Goal: Task Accomplishment & Management: Manage account settings

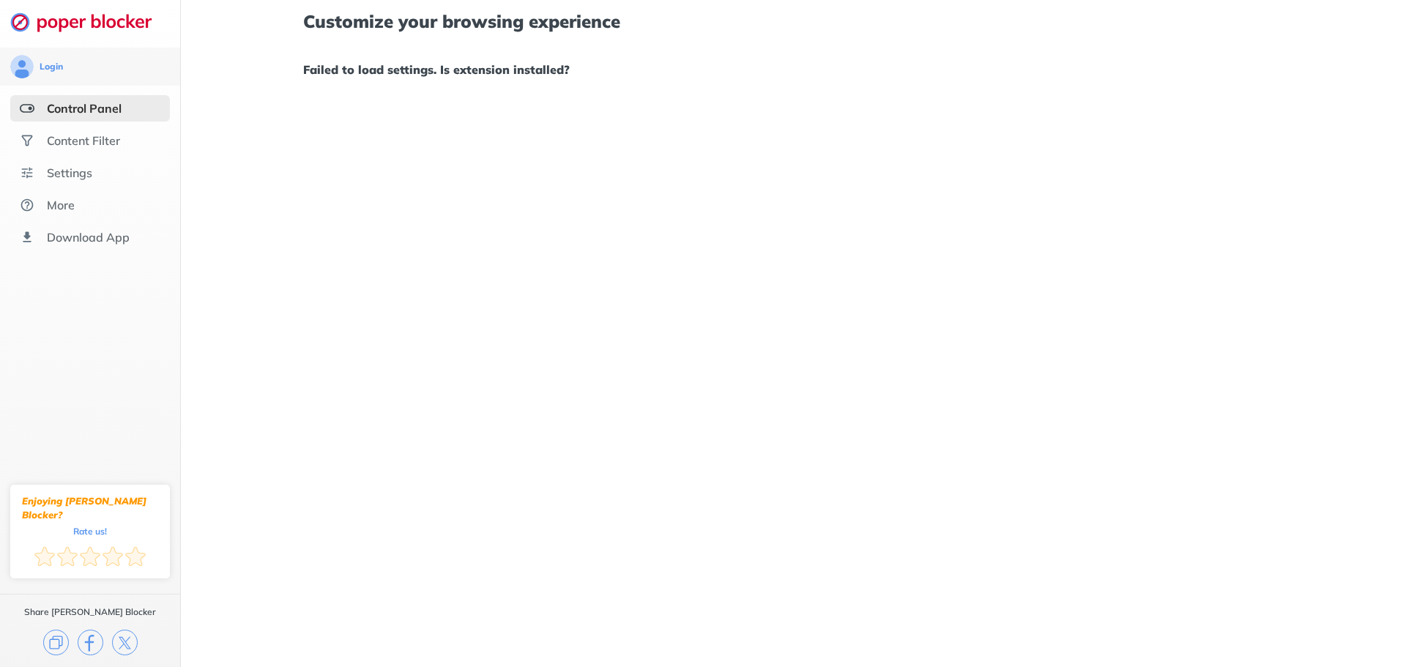
click at [428, 84] on div "Customize your browsing experience Failed to load settings. Is extension instal…" at bounding box center [793, 46] width 980 height 92
click at [432, 78] on h1 "Failed to load settings. Is extension installed?" at bounding box center [793, 69] width 980 height 19
click at [64, 137] on div "Content Filter" at bounding box center [83, 140] width 73 height 15
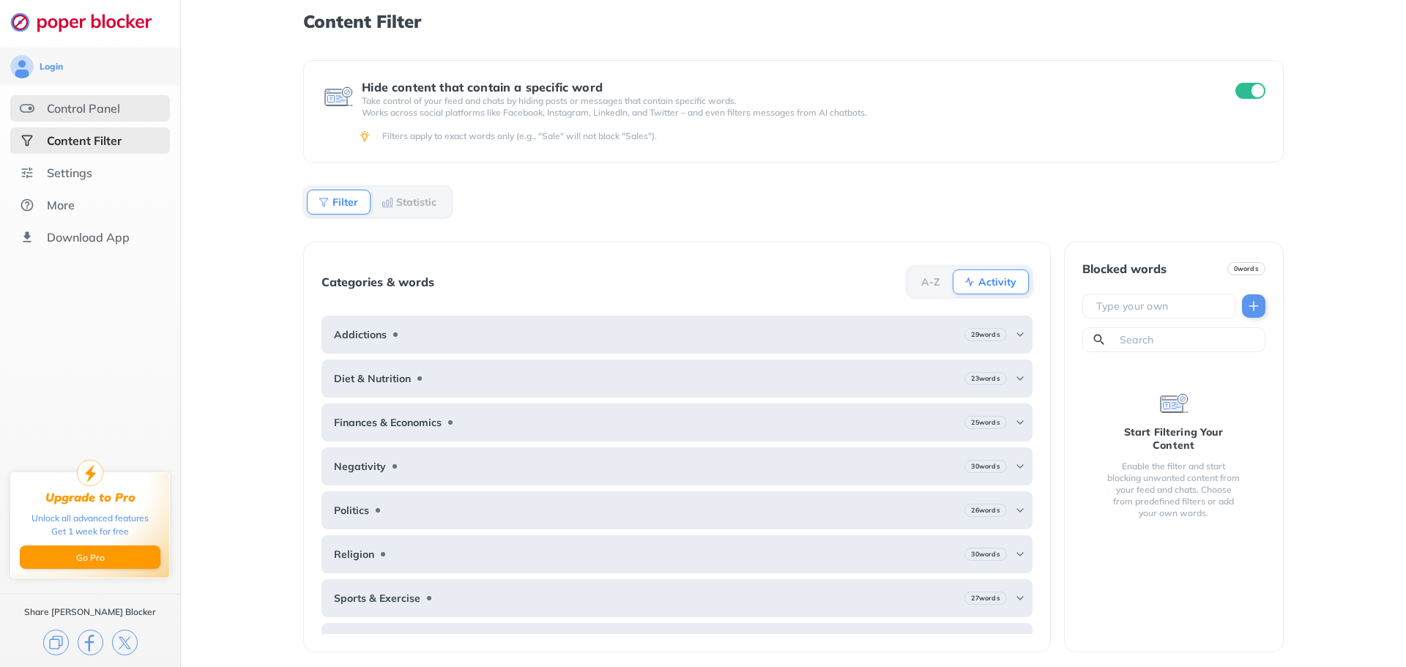
click at [92, 114] on div "Control Panel" at bounding box center [83, 108] width 73 height 15
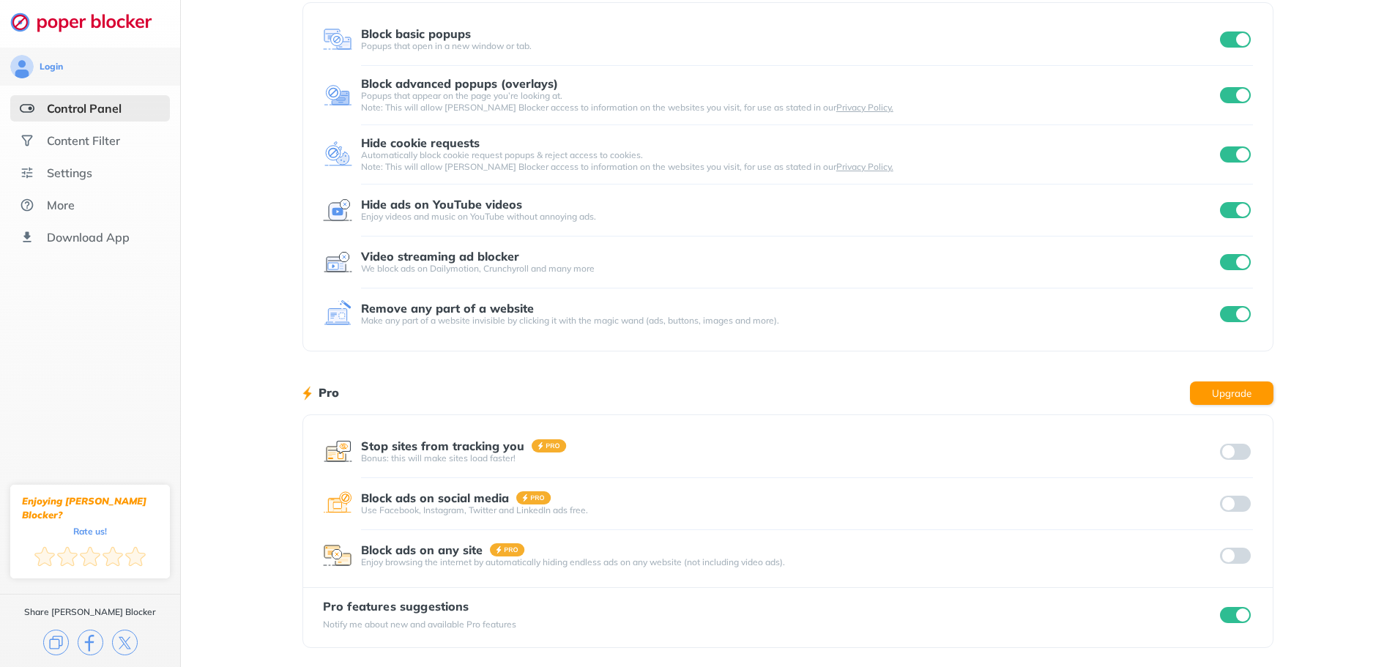
scroll to position [90, 0]
click at [110, 177] on div "Settings" at bounding box center [90, 173] width 160 height 26
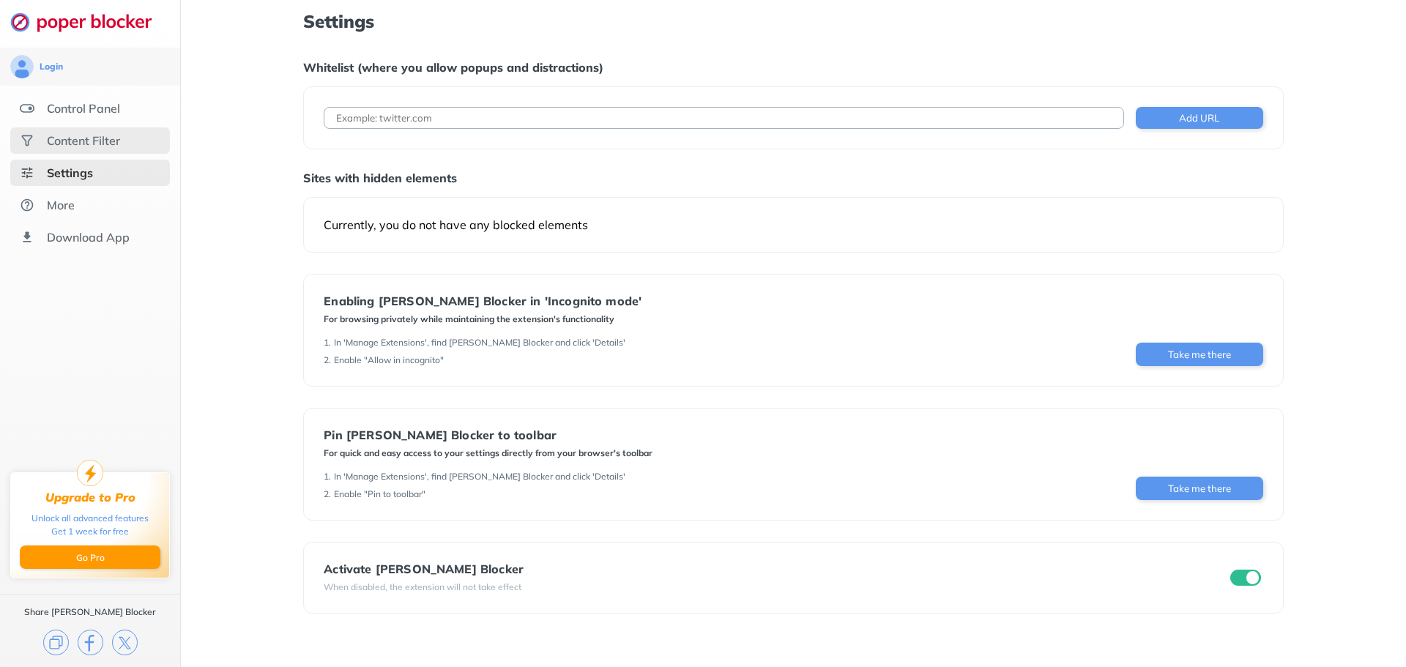
click at [127, 148] on div "Content Filter" at bounding box center [90, 140] width 160 height 26
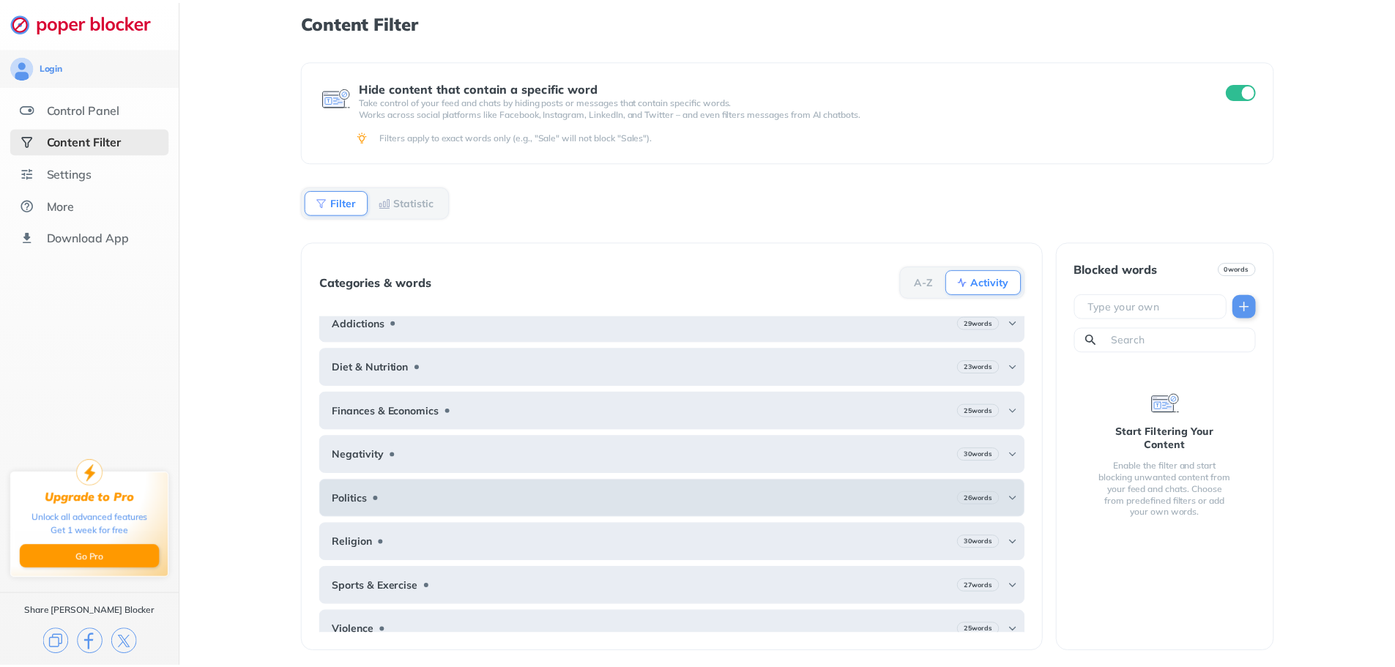
scroll to position [27, 0]
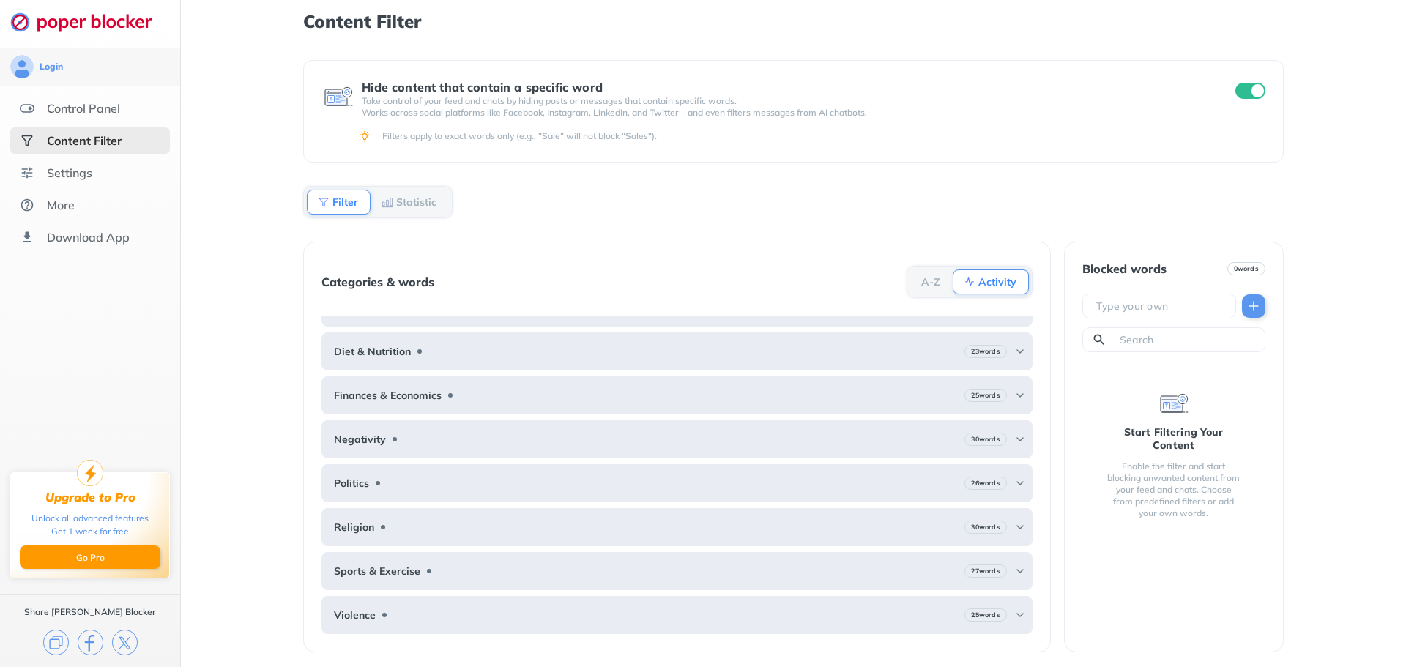
click at [100, 186] on ul "Control Panel Content Filter Settings More Download App" at bounding box center [90, 172] width 180 height 155
click at [84, 170] on div "Settings" at bounding box center [69, 173] width 45 height 15
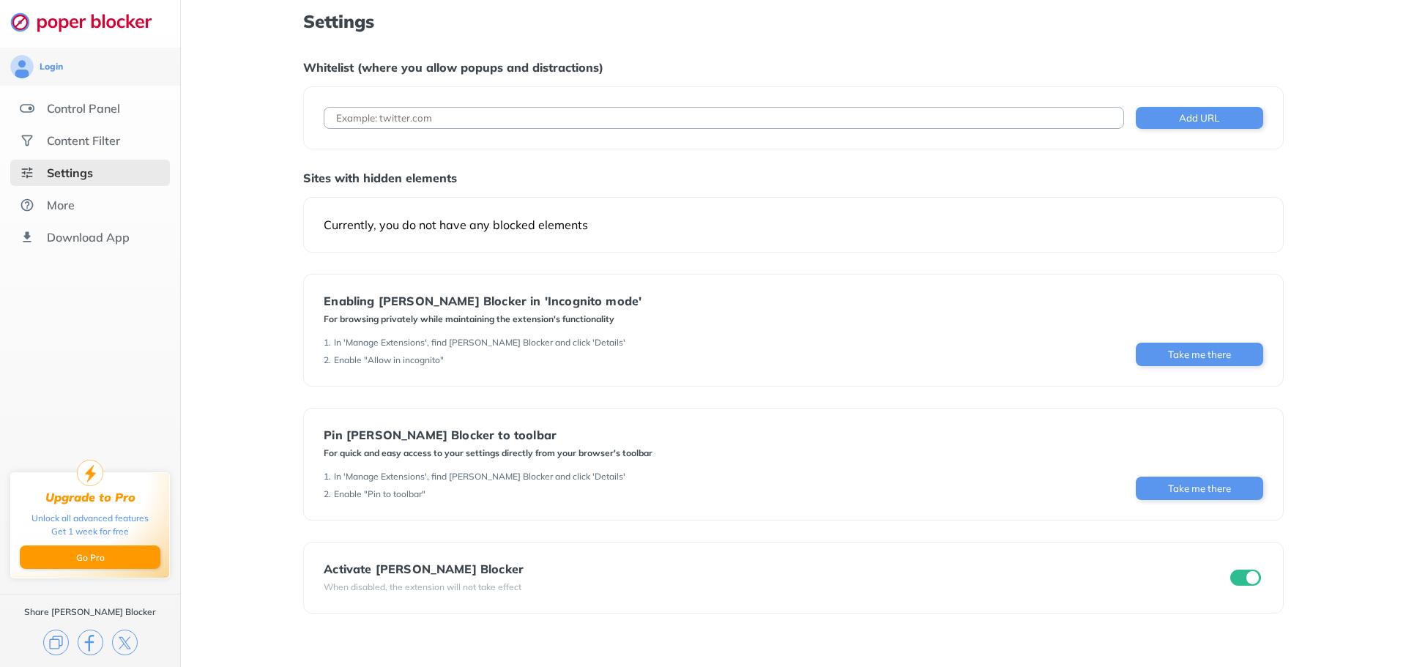
click at [508, 127] on input at bounding box center [724, 118] width 800 height 22
click at [465, 131] on div "Add URL" at bounding box center [793, 117] width 980 height 63
click at [472, 122] on input at bounding box center [724, 118] width 800 height 22
paste input "[URL][DOMAIN_NAME]"
type input "[URL][DOMAIN_NAME]"
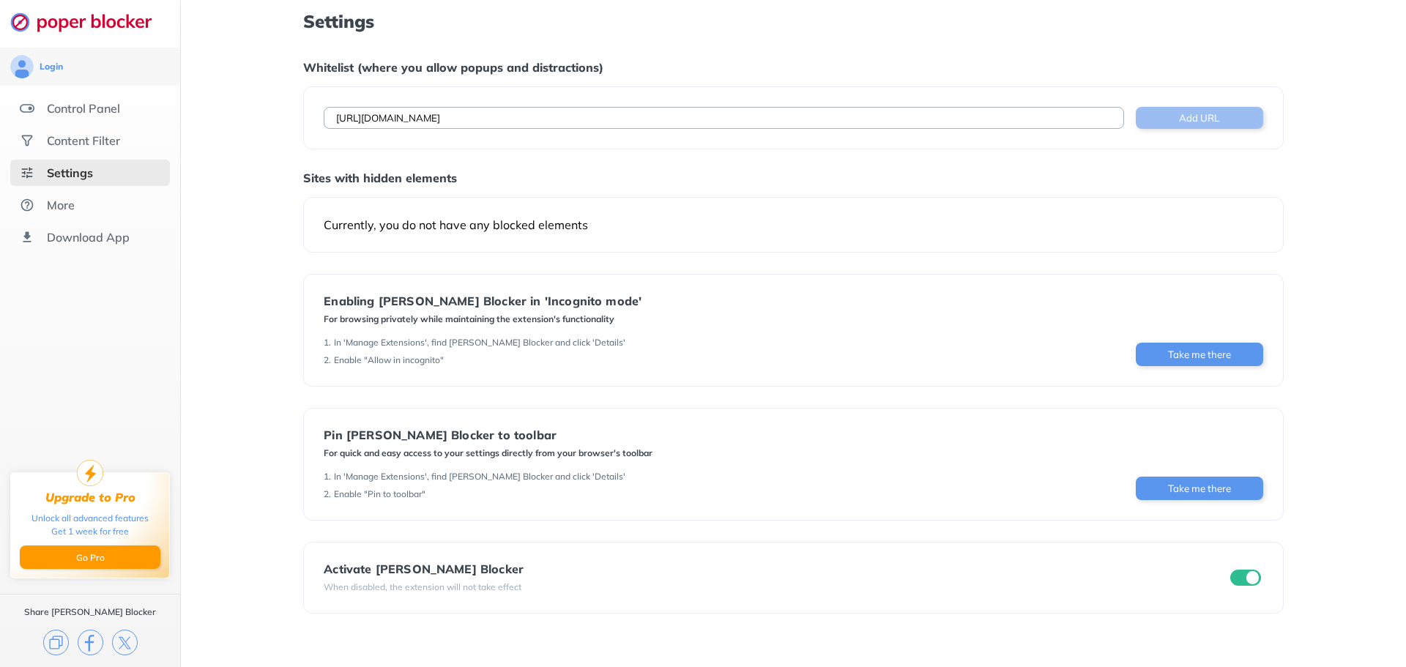
click at [1202, 125] on button "Add URL" at bounding box center [1199, 118] width 127 height 22
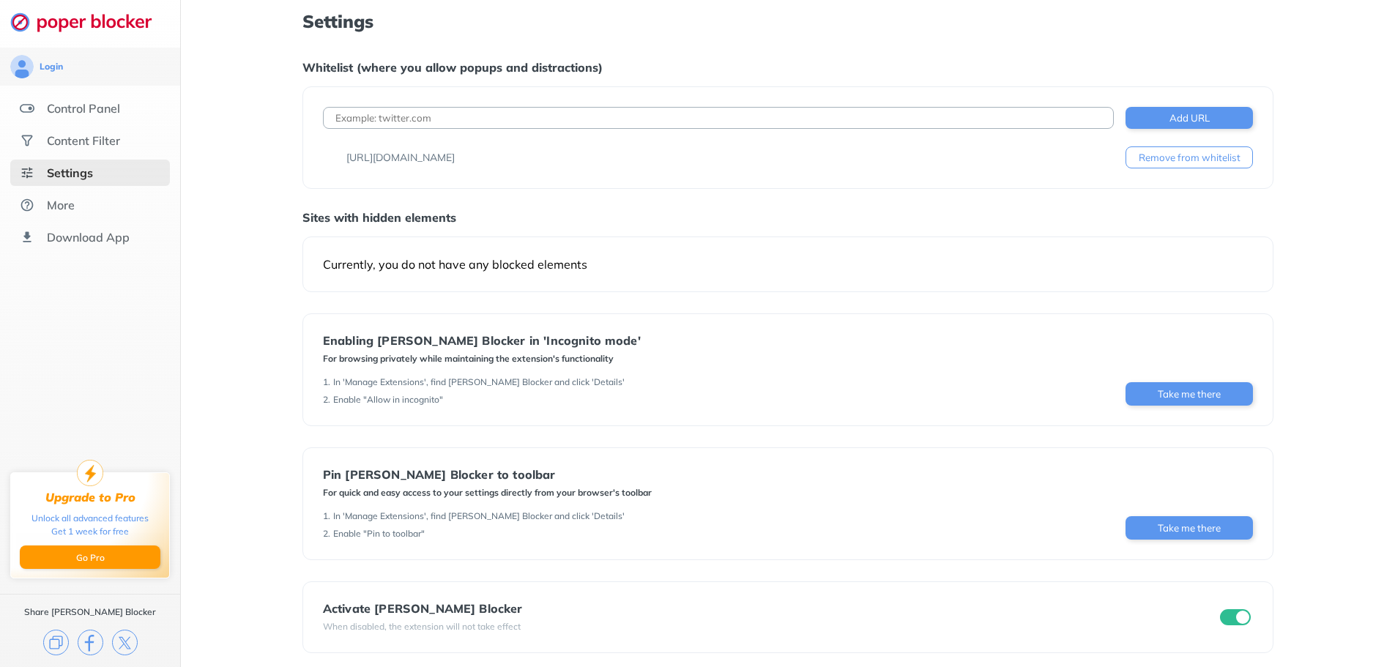
scroll to position [7, 0]
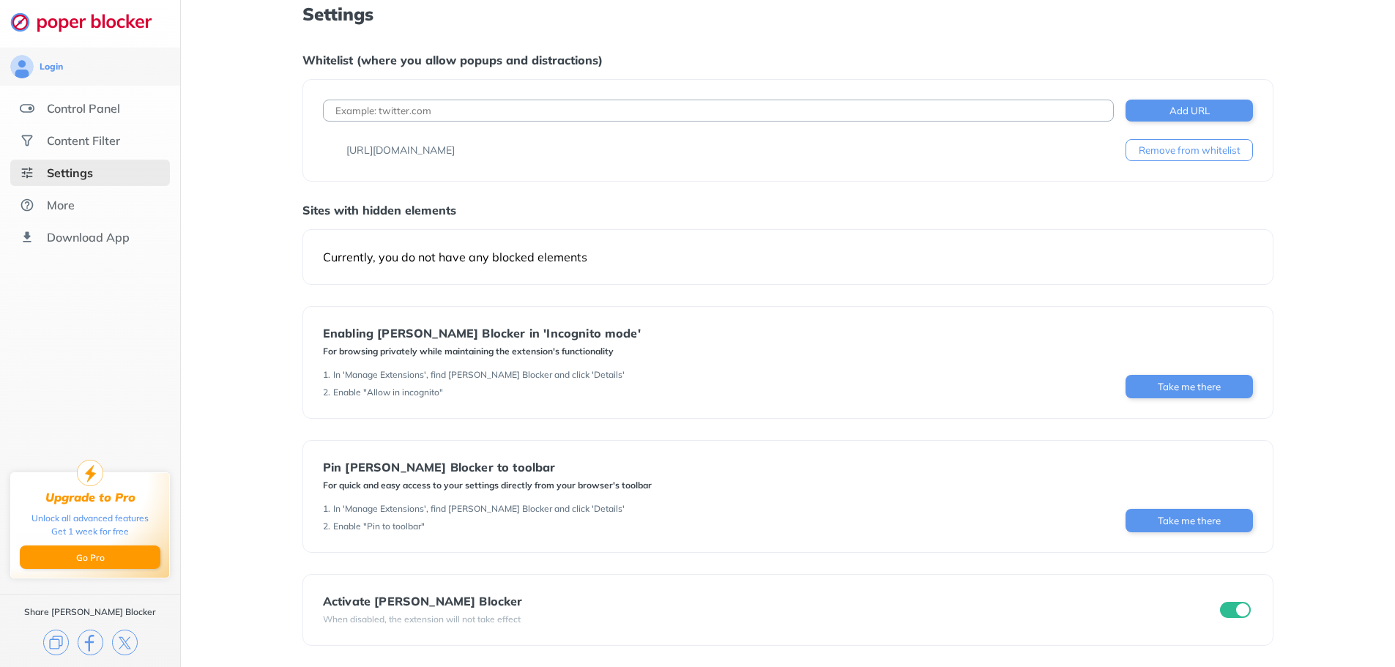
click at [1240, 604] on input "checkbox" at bounding box center [1235, 610] width 31 height 16
